Goal: Information Seeking & Learning: Learn about a topic

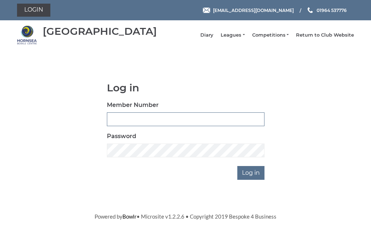
click at [157, 125] on input "Member Number" at bounding box center [186, 119] width 158 height 14
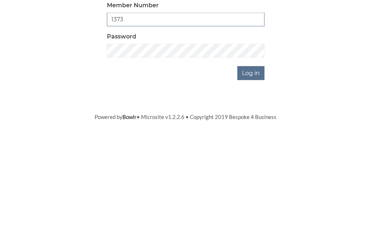
type input "1373"
click at [259, 166] on input "Log in" at bounding box center [251, 173] width 27 height 14
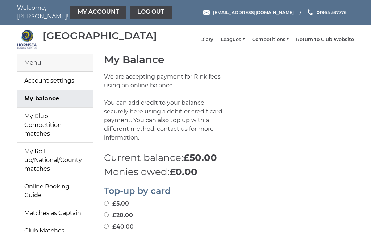
click at [244, 43] on link "Leagues" at bounding box center [233, 39] width 24 height 7
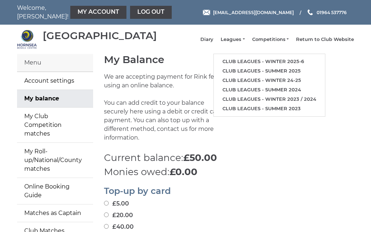
click at [264, 65] on link "Club leagues - Winter 2025-6" at bounding box center [269, 61] width 111 height 9
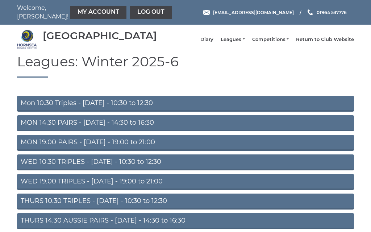
click at [66, 111] on link "Mon 10.30 Triples - [DATE] - 10:30 to 12:30" at bounding box center [185, 104] width 337 height 16
click at [76, 128] on link "MON 14.30 PAIRS - [DATE] - 14:30 to 16:30" at bounding box center [185, 123] width 337 height 16
click at [79, 145] on link "MON 19.00 PAIRS - [DATE] - 19:00 to 21:00" at bounding box center [185, 143] width 337 height 16
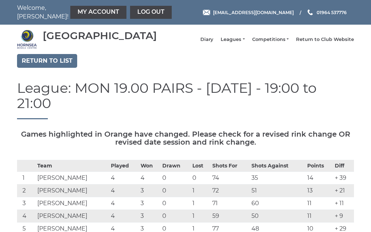
click at [245, 43] on link "Leagues" at bounding box center [233, 39] width 24 height 7
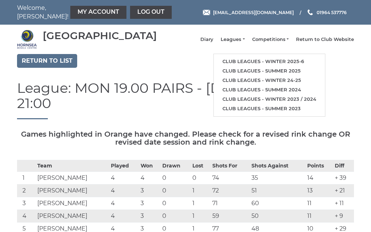
click at [262, 66] on link "Club leagues - Winter 2025-6" at bounding box center [269, 61] width 111 height 9
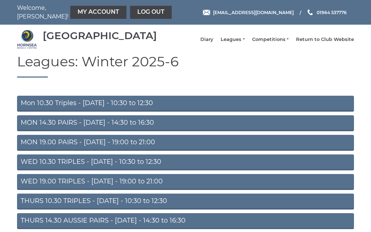
click at [90, 167] on link "WED 10.30 TRIPLES - [DATE] - 10:30 to 12:30" at bounding box center [185, 163] width 337 height 16
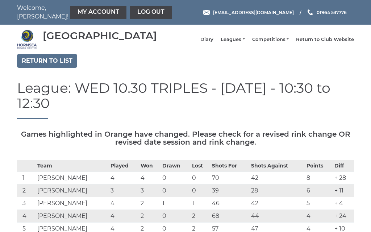
click at [131, 16] on link "Log out" at bounding box center [151, 12] width 42 height 13
